Goal: Check status

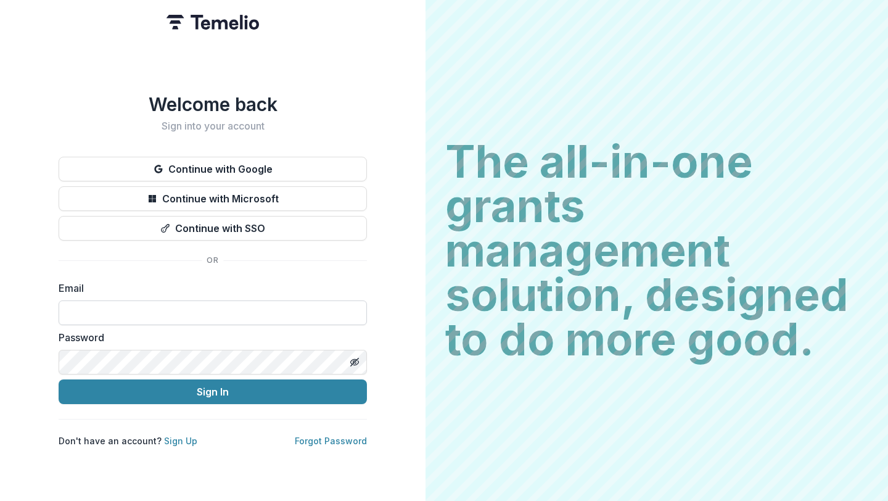
click at [173, 311] on input at bounding box center [213, 312] width 308 height 25
type input "**********"
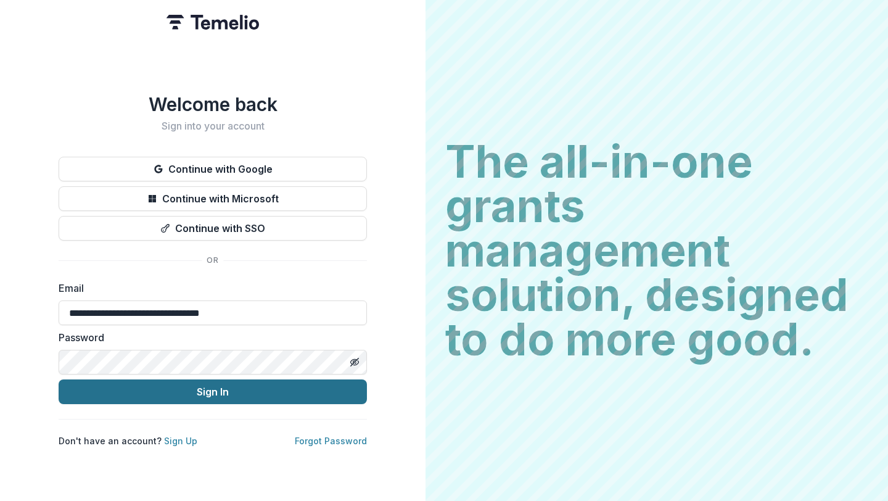
click at [184, 388] on button "Sign In" at bounding box center [213, 391] width 308 height 25
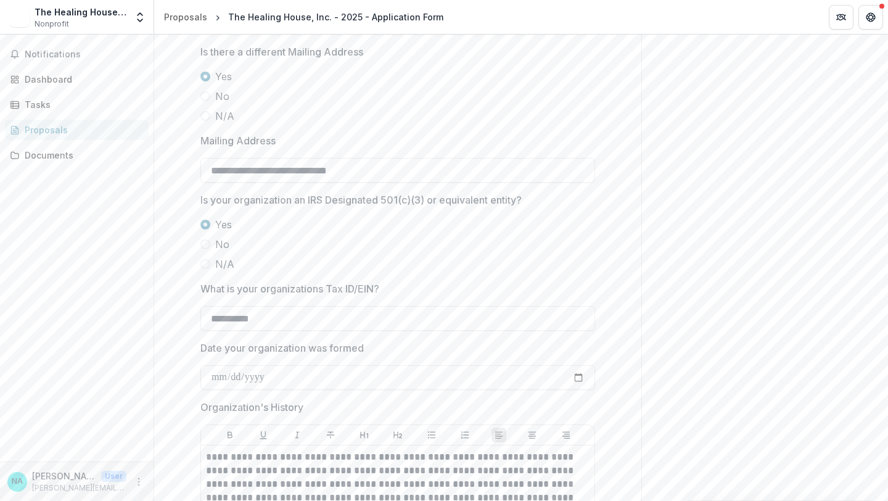
scroll to position [515, 0]
